Goal: Navigation & Orientation: Find specific page/section

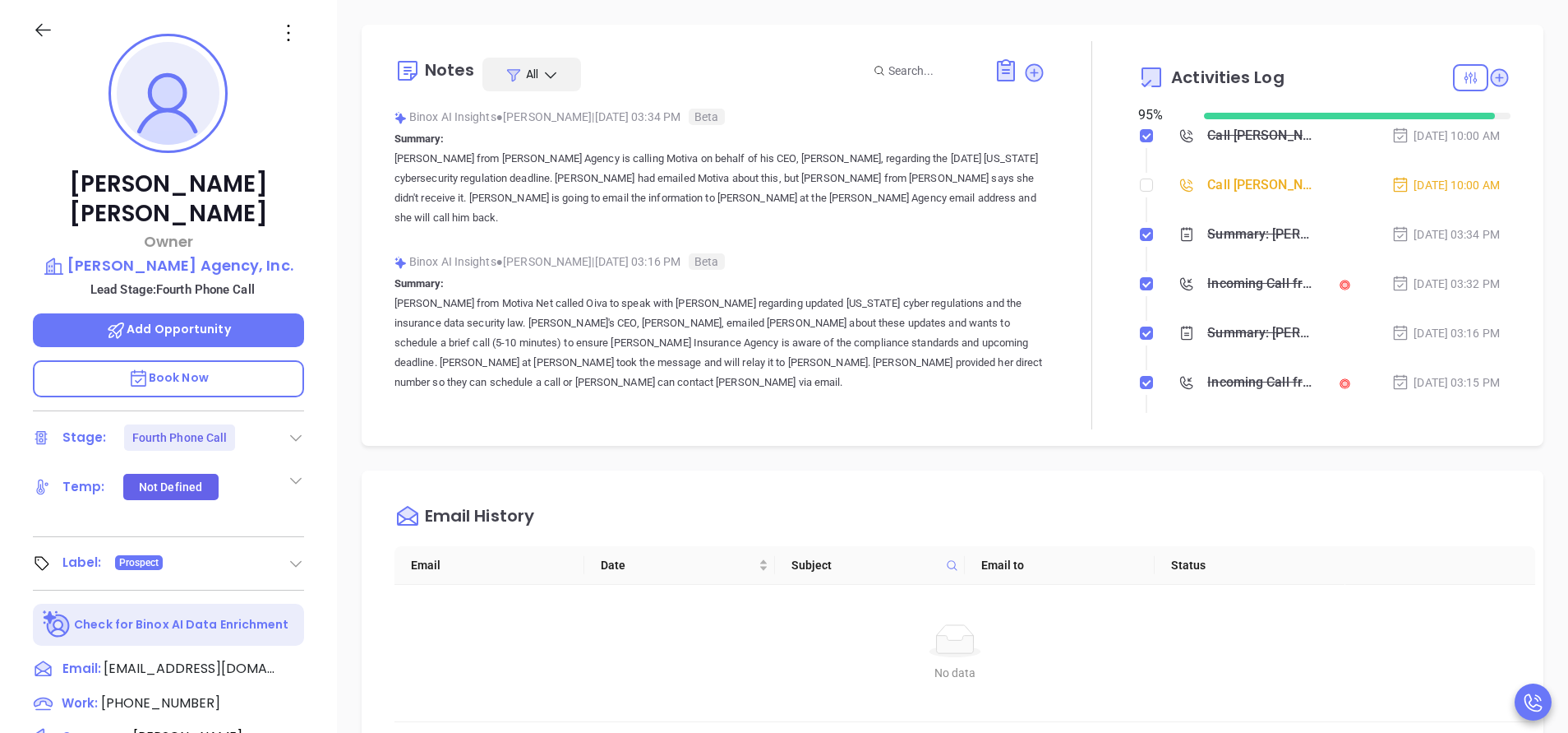
scroll to position [334, 0]
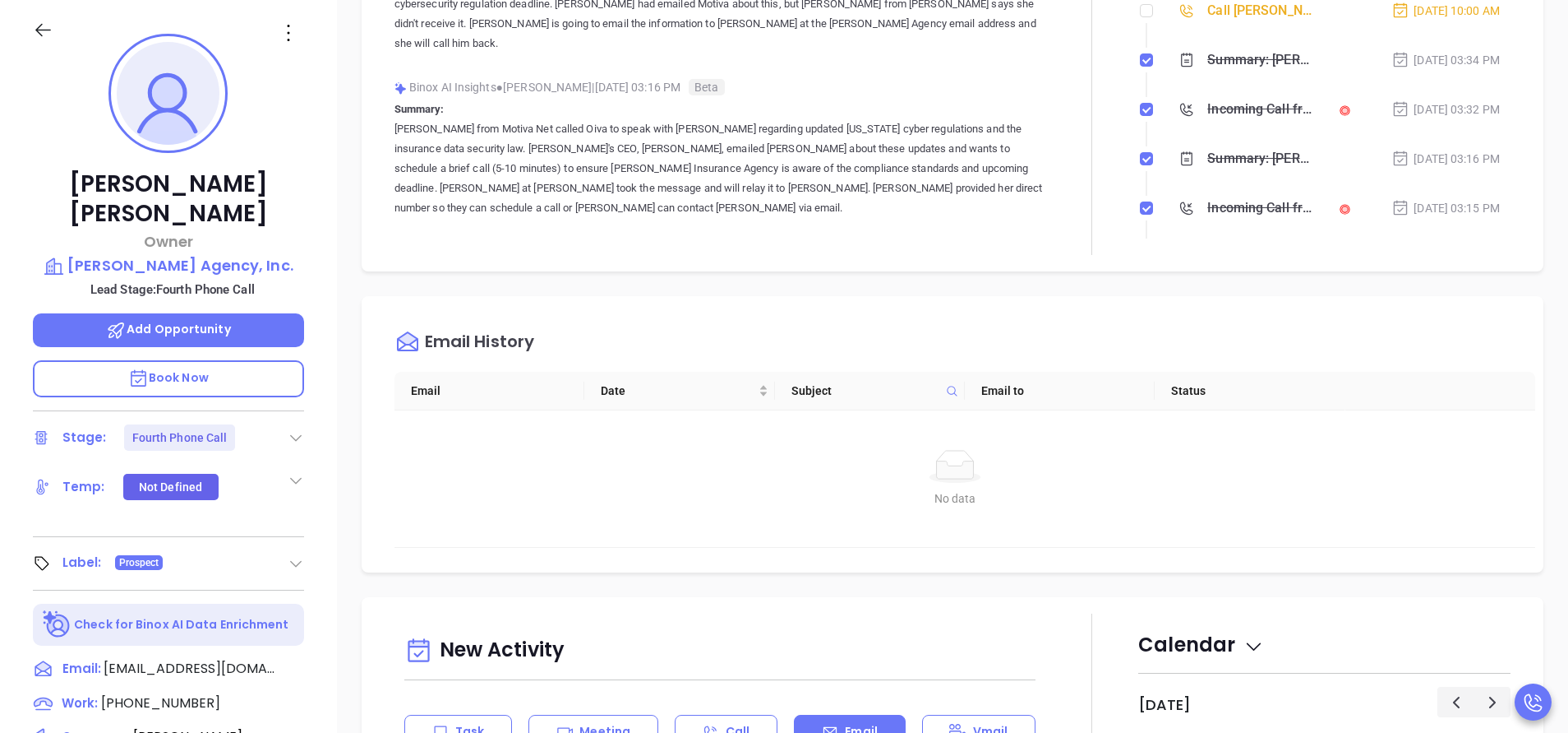
click at [1091, 57] on div "Notes All Binox AI Insights ● [PERSON_NAME] | [DATE] 03:34 PM Beta Summary: [PE…" at bounding box center [953, 61] width 1182 height 421
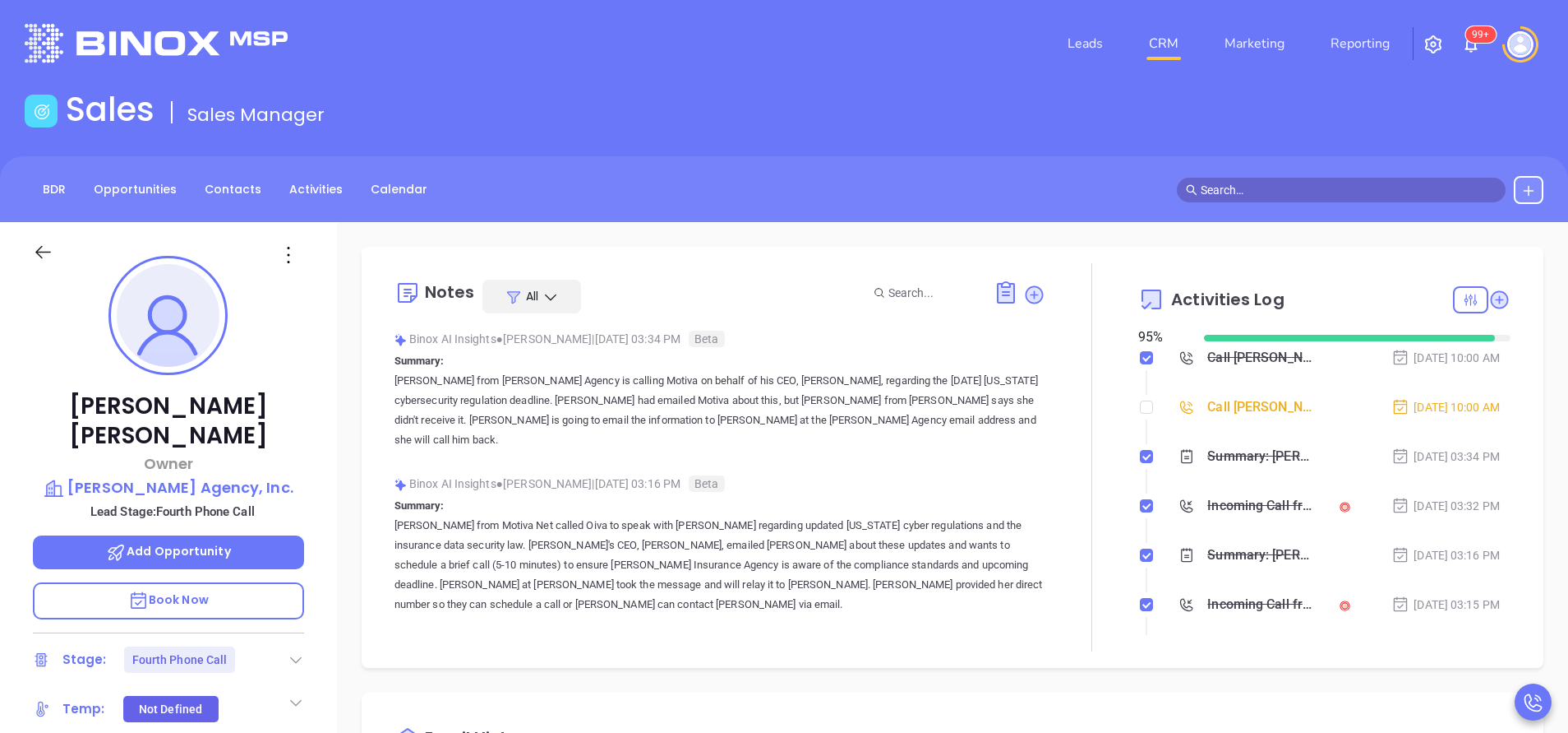
scroll to position [0, 0]
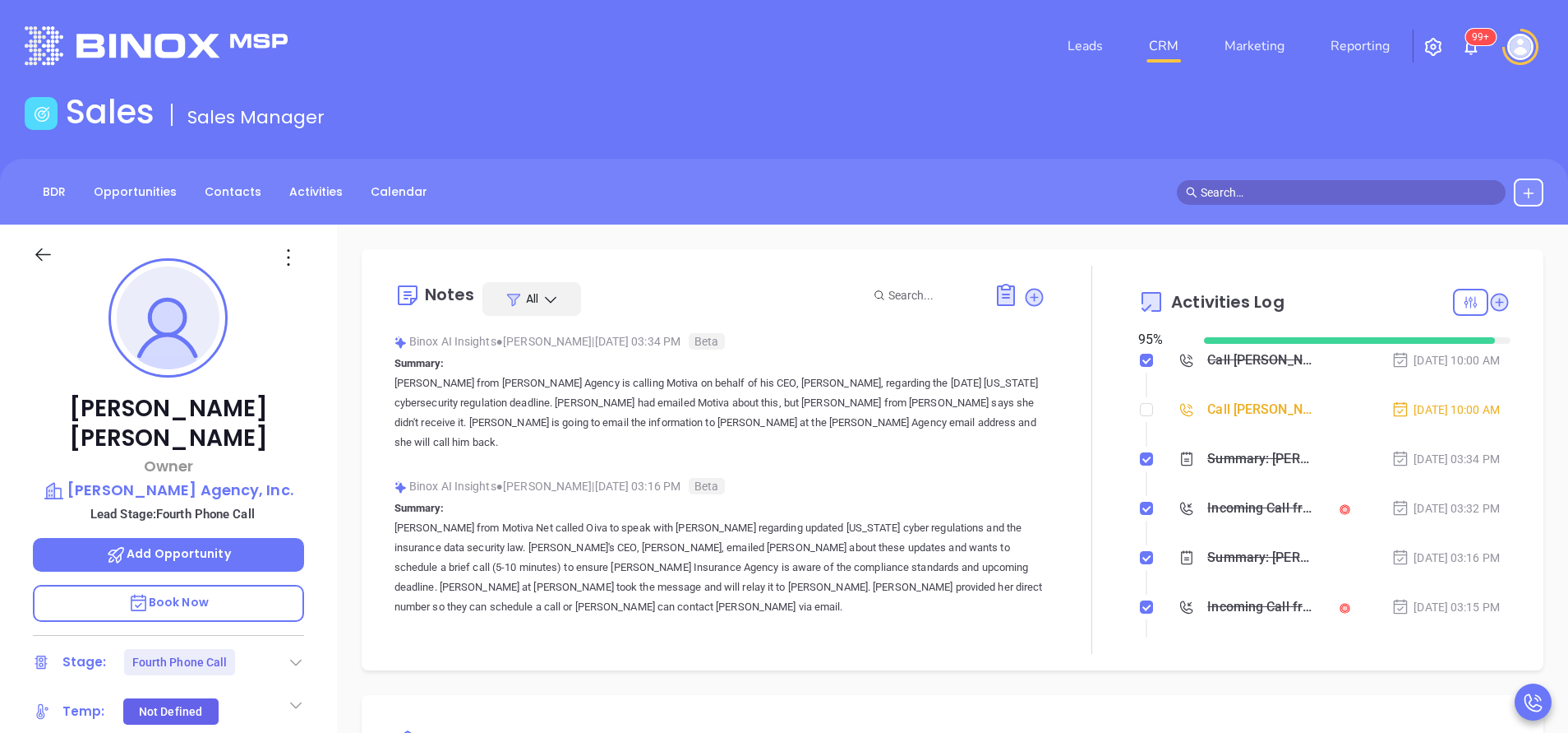
click at [111, 43] on img at bounding box center [156, 45] width 263 height 38
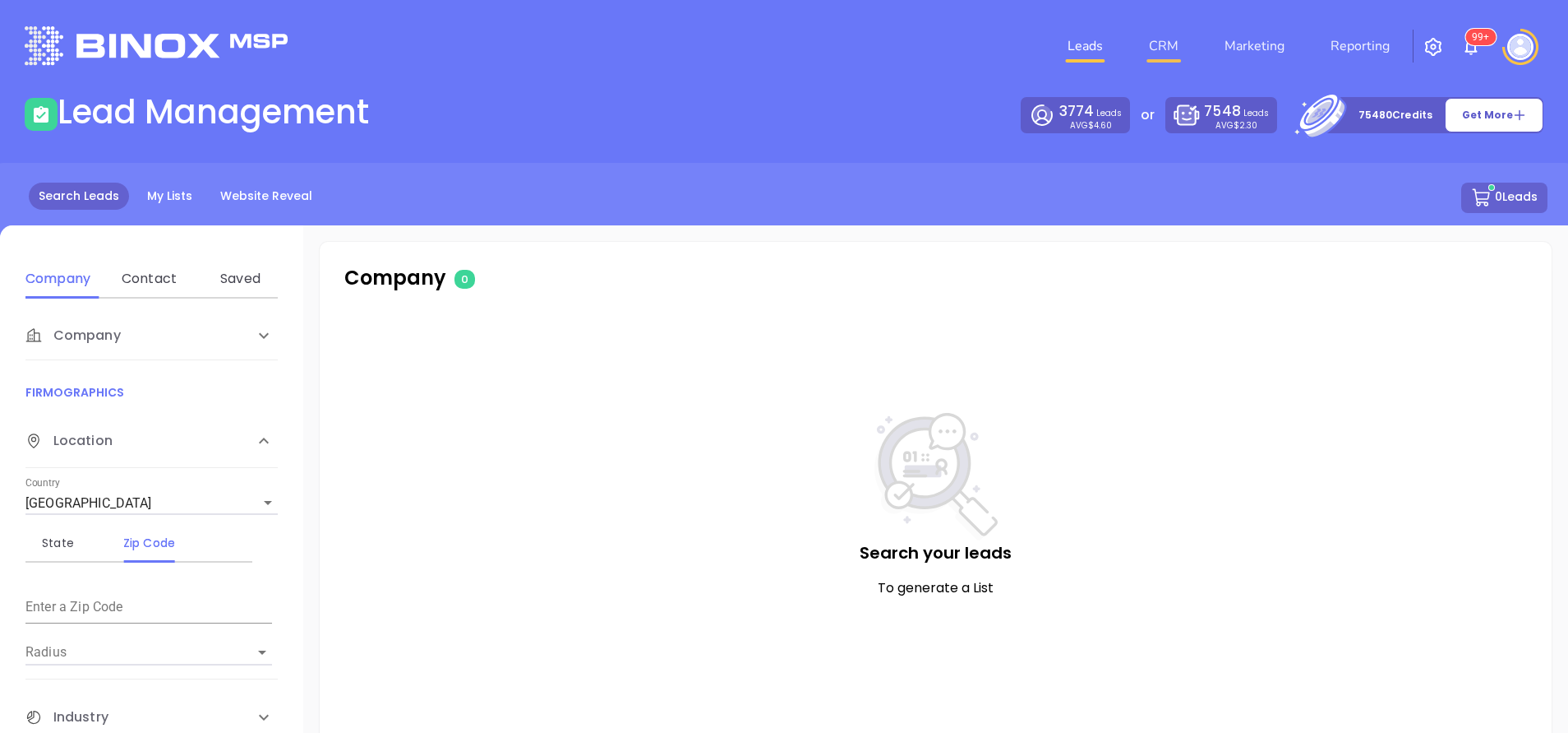
click at [1178, 53] on link "CRM" at bounding box center [1163, 46] width 43 height 33
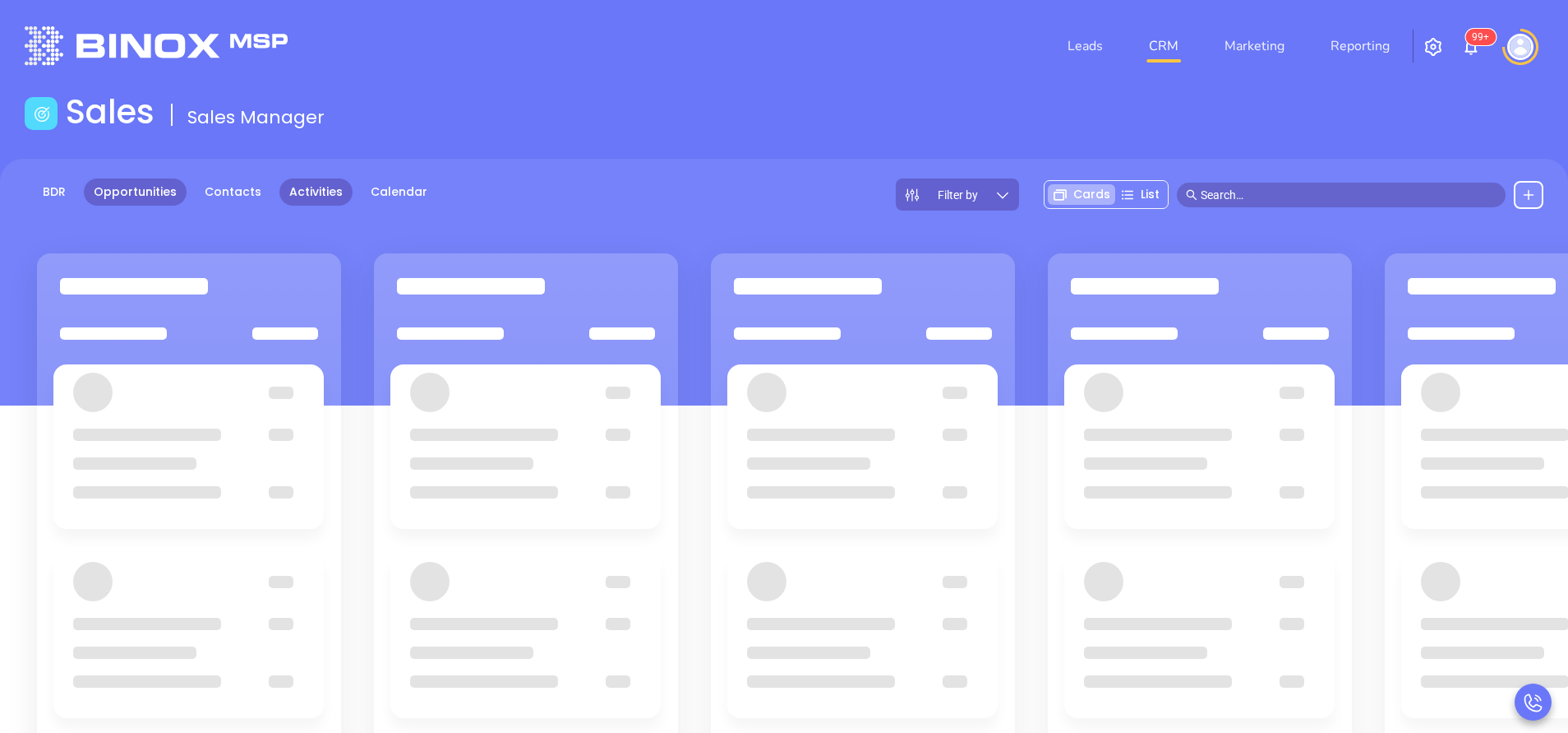
click at [291, 186] on link "Activities" at bounding box center [316, 192] width 73 height 27
